Goal: Find specific page/section

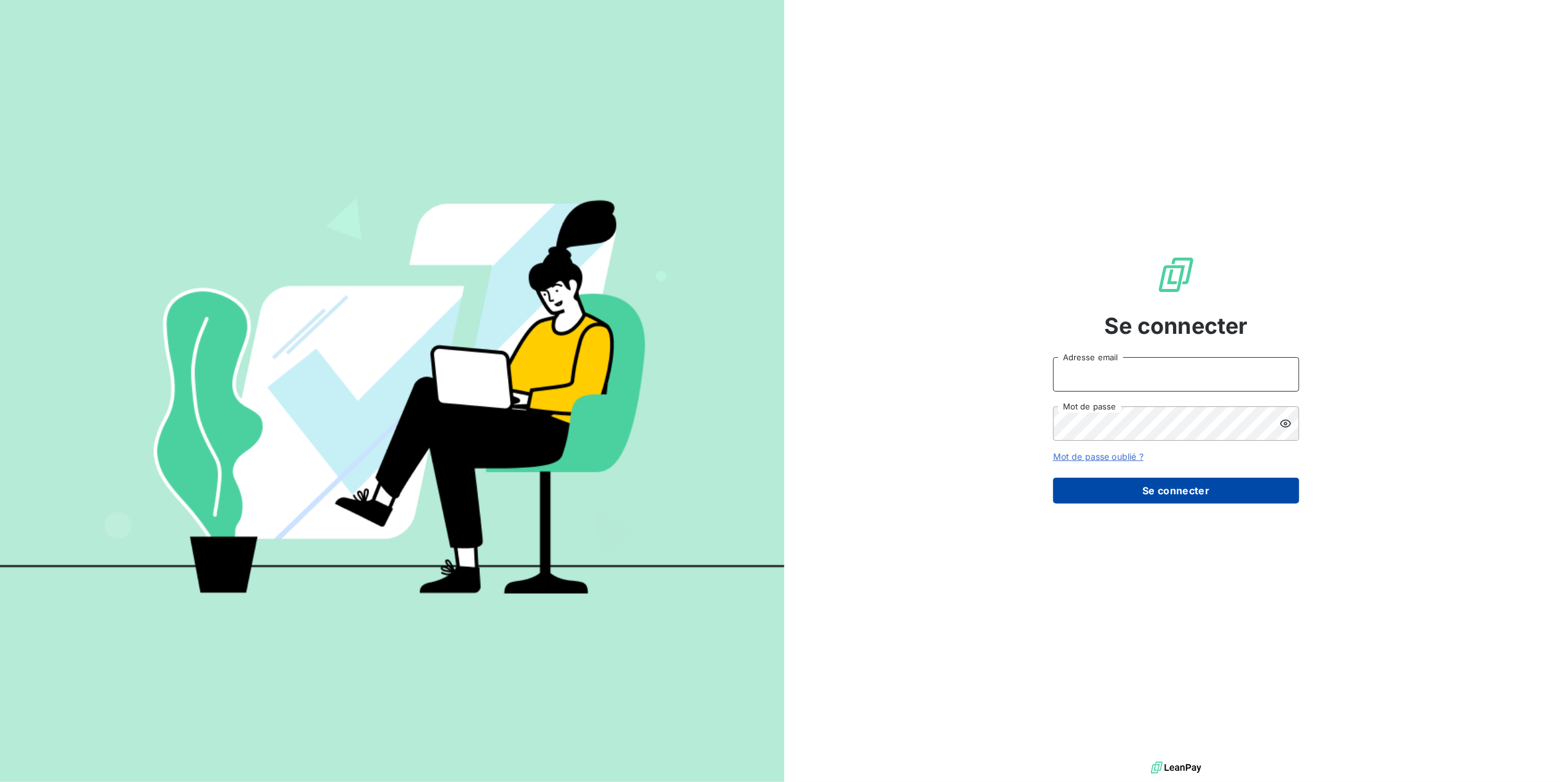
type input "camille.longue@graitec.com"
drag, startPoint x: 1201, startPoint y: 481, endPoint x: 1073, endPoint y: 606, distance: 178.9
click at [1201, 481] on button "Se connecter" at bounding box center [1176, 491] width 246 height 26
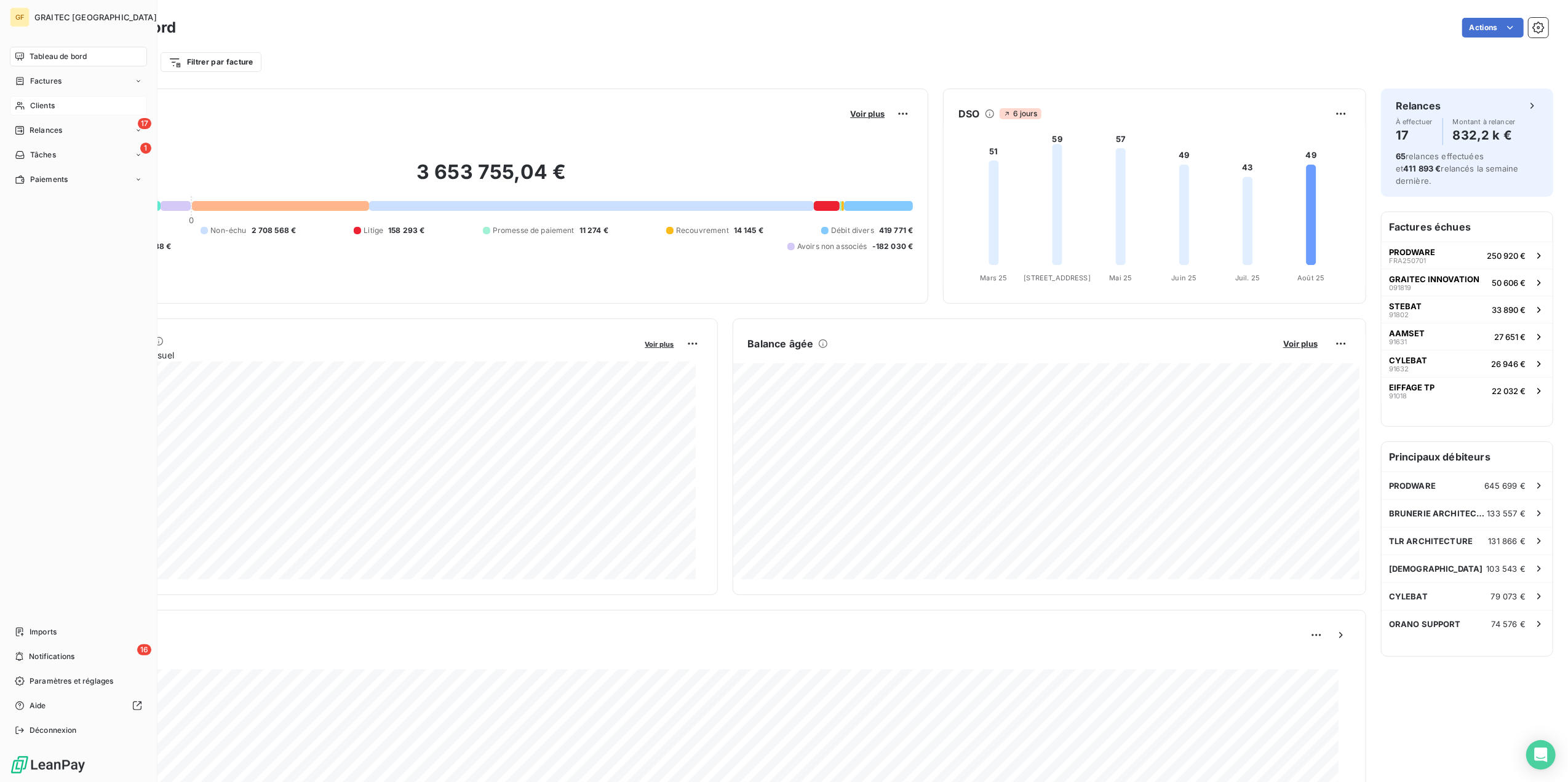
click at [37, 100] on span "Clients" at bounding box center [42, 106] width 24 height 11
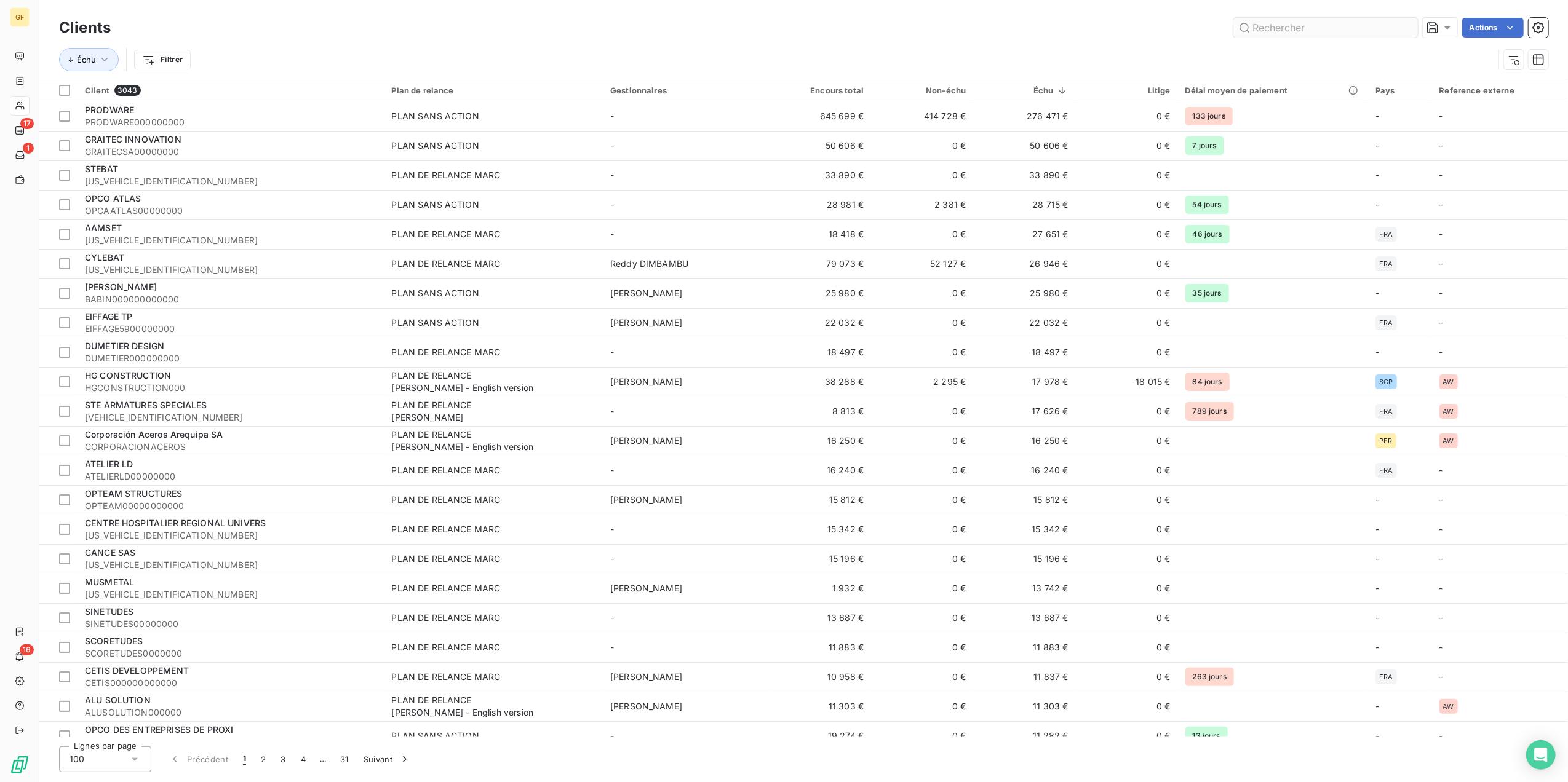
click at [1327, 25] on input "text" at bounding box center [1325, 28] width 185 height 20
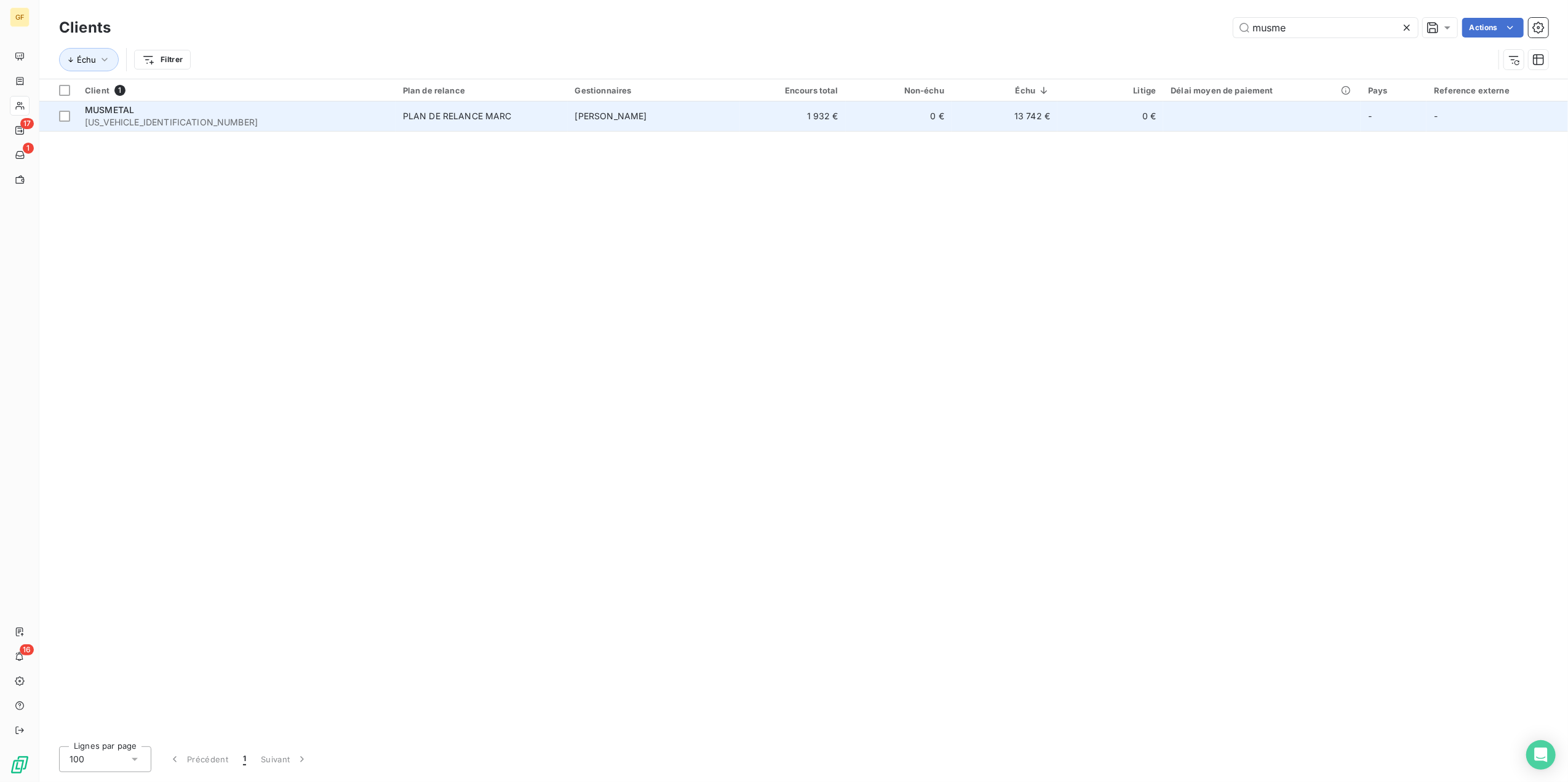
type input "musme"
click at [1038, 109] on td "13 742 €" at bounding box center [1004, 116] width 106 height 30
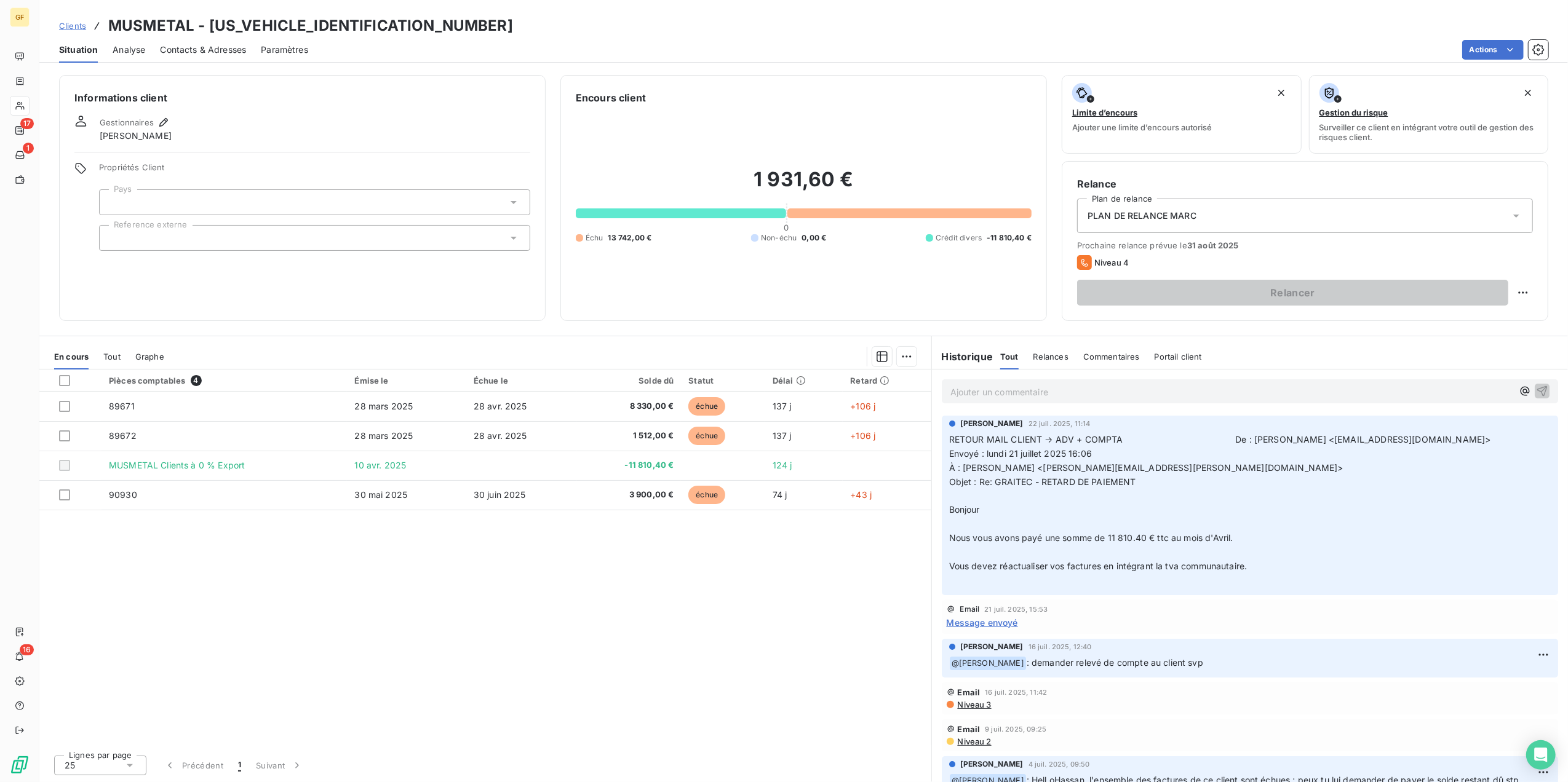
click at [776, 611] on div "Pièces comptables 4 Émise le Échue le Solde dû Statut Délai Retard 89671 28 mar…" at bounding box center [484, 557] width 892 height 376
